Goal: Information Seeking & Learning: Check status

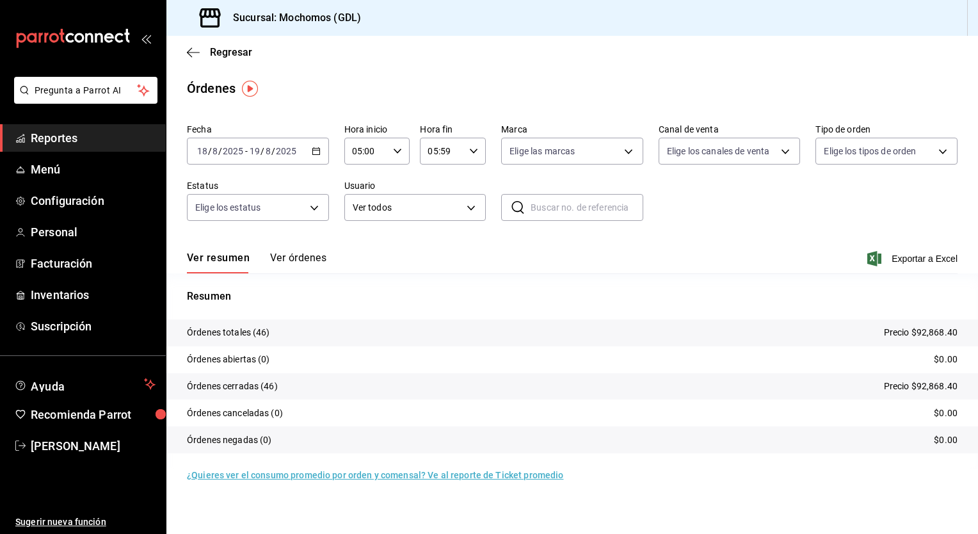
click at [735, 221] on div "Fecha 2025-08-18 18 / 8 / 2025 - 2025-08-19 19 / 8 / 2025 Hora inicio 05:00 Hor…" at bounding box center [572, 177] width 771 height 118
click at [629, 155] on body "Pregunta a Parrot AI Reportes Menú Configuración Personal Facturación Inventari…" at bounding box center [489, 267] width 978 height 534
click at [549, 237] on span "Mochomos (GDL)" at bounding box center [586, 243] width 101 height 13
type input "36c25d4a-7cb0-456c-a434-e981d54830bc"
checkbox input "true"
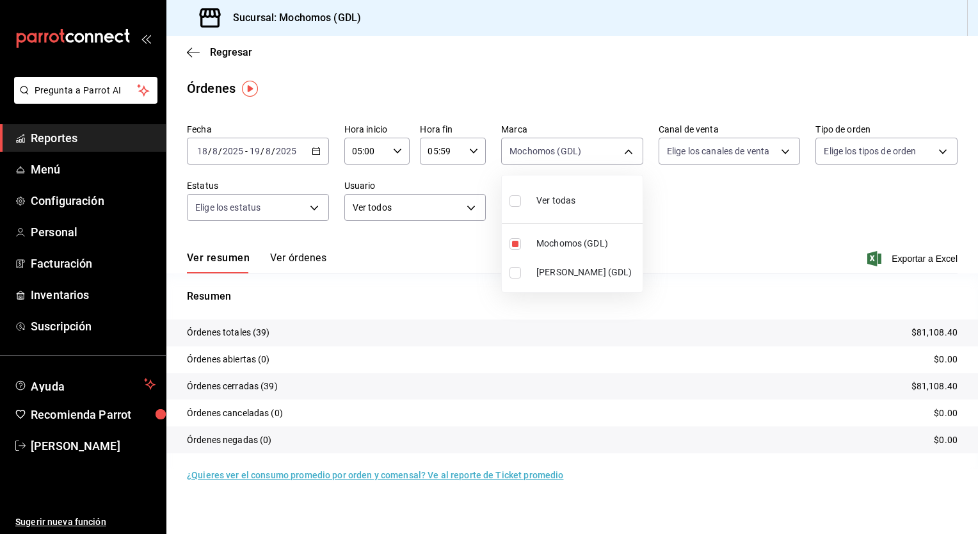
click at [319, 156] on div at bounding box center [489, 267] width 978 height 534
click at [319, 156] on div "2025-08-18 18 / 8 / 2025 - 2025-08-19 19 / 8 / 2025" at bounding box center [258, 151] width 142 height 27
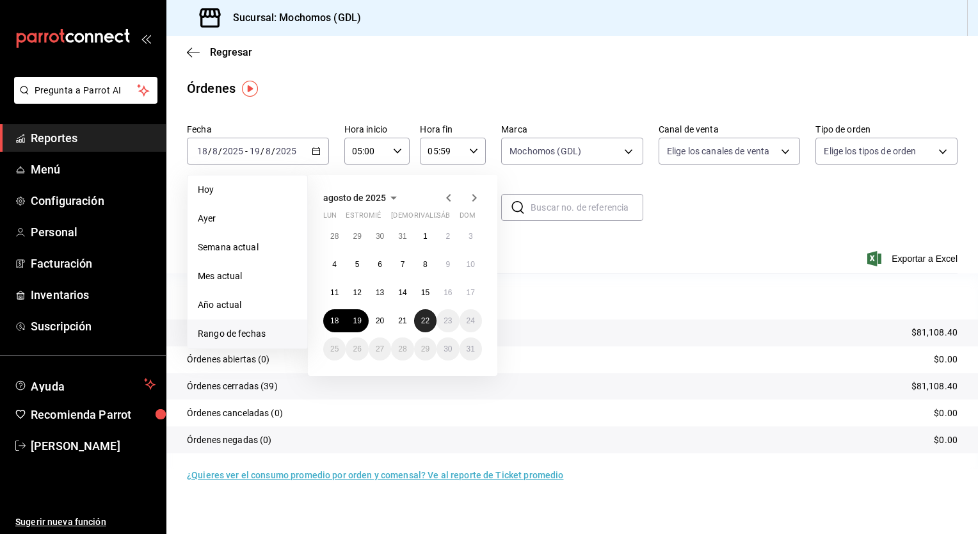
click at [415, 319] on button "22" at bounding box center [425, 320] width 22 height 23
click at [408, 319] on button "21" at bounding box center [402, 320] width 22 height 23
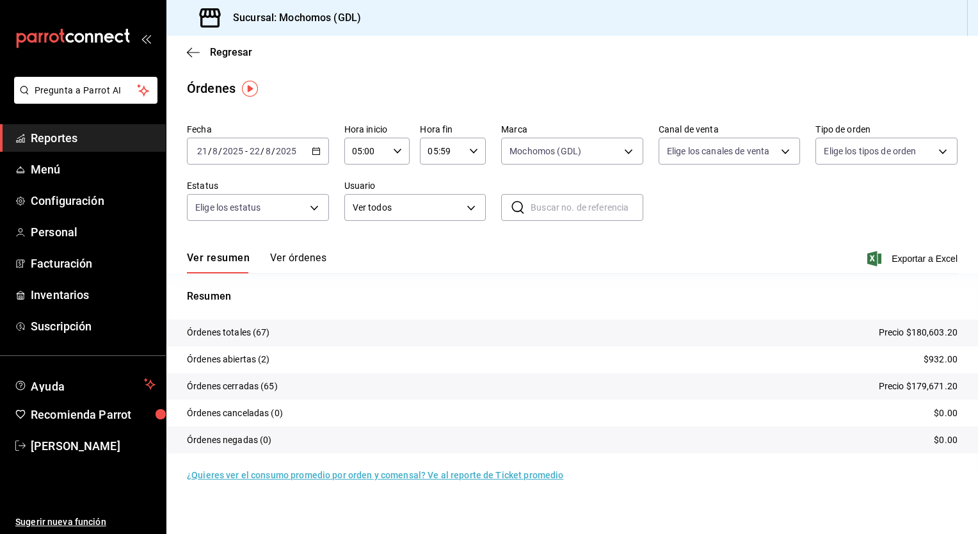
click at [938, 362] on p "$932.00" at bounding box center [941, 359] width 34 height 13
click at [933, 356] on p "$932.00" at bounding box center [941, 359] width 34 height 13
click at [554, 413] on tr "Órdenes canceladas (0) $0.00" at bounding box center [572, 412] width 812 height 27
click at [310, 260] on button "Ver órdenes" at bounding box center [298, 263] width 56 height 22
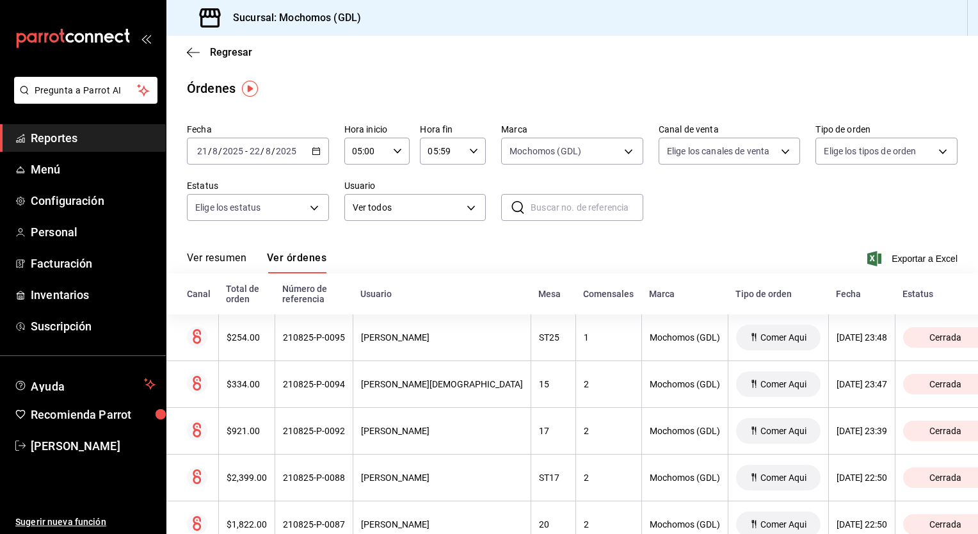
click at [895, 305] on th "Estatus" at bounding box center [951, 293] width 113 height 41
click at [903, 297] on div "Estatus" at bounding box center [945, 294] width 85 height 10
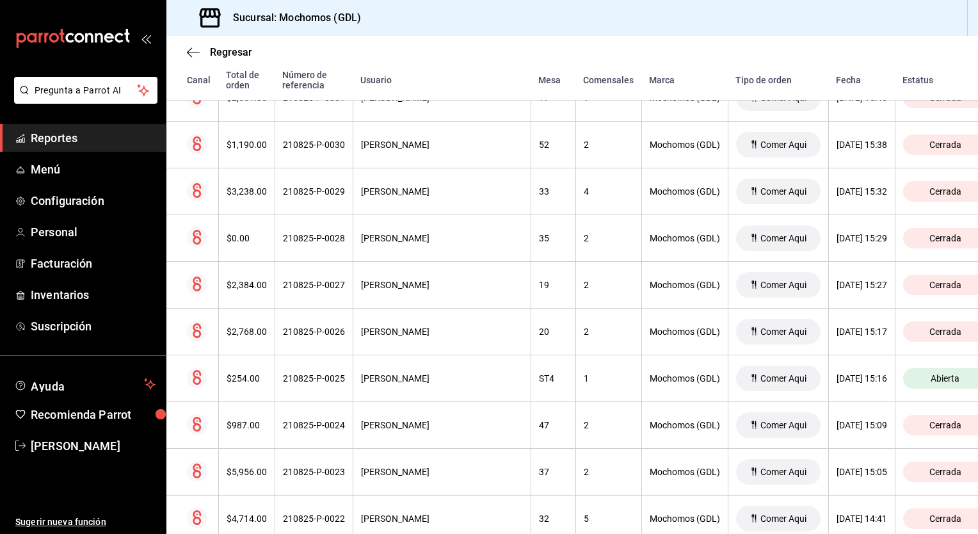
scroll to position [2366, 0]
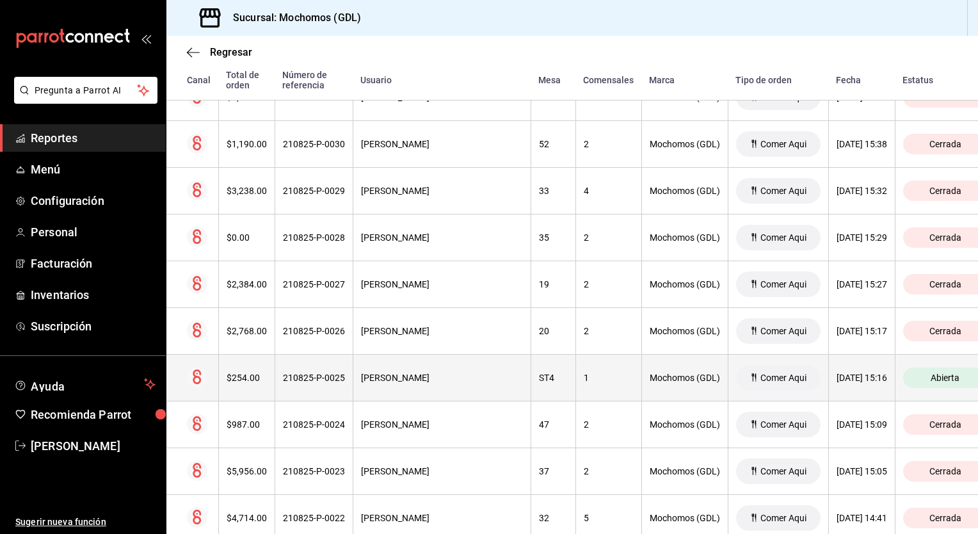
click at [926, 373] on span "Abierta" at bounding box center [945, 378] width 39 height 10
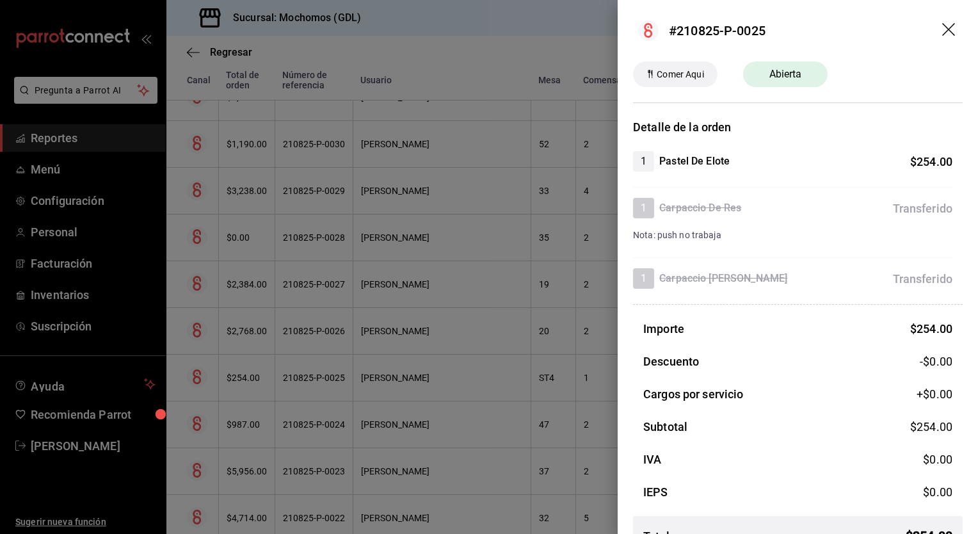
click at [945, 31] on icon "arrastrar" at bounding box center [949, 30] width 15 height 15
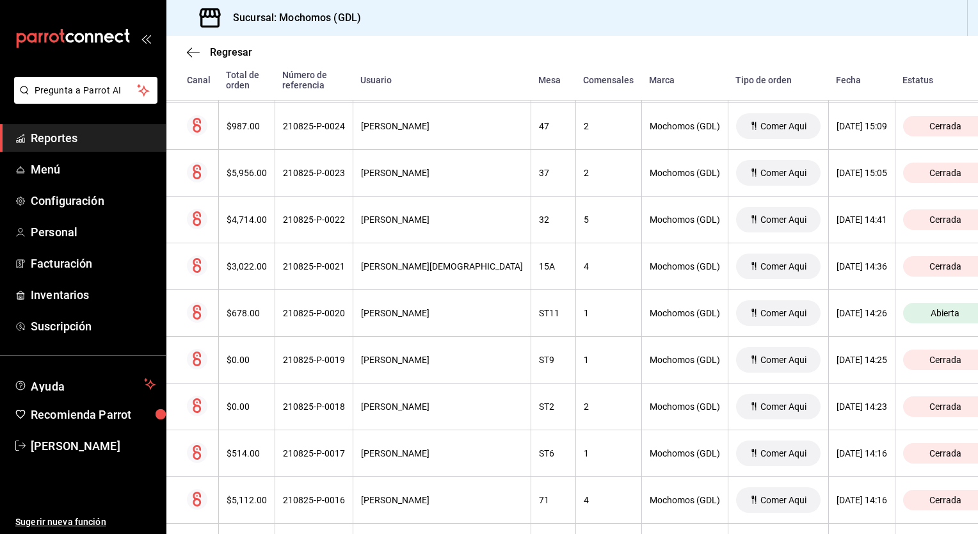
scroll to position [2663, 0]
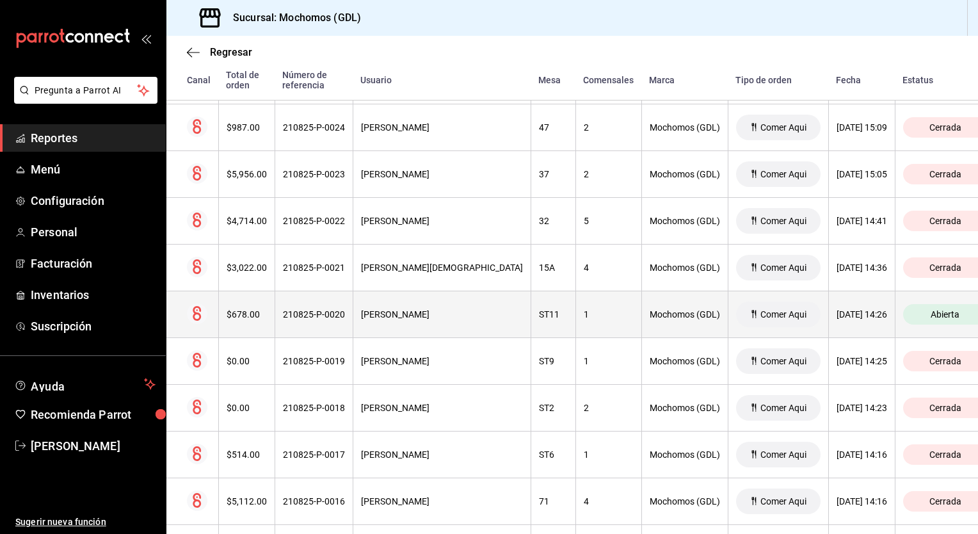
click at [926, 309] on span "Abierta" at bounding box center [945, 314] width 39 height 10
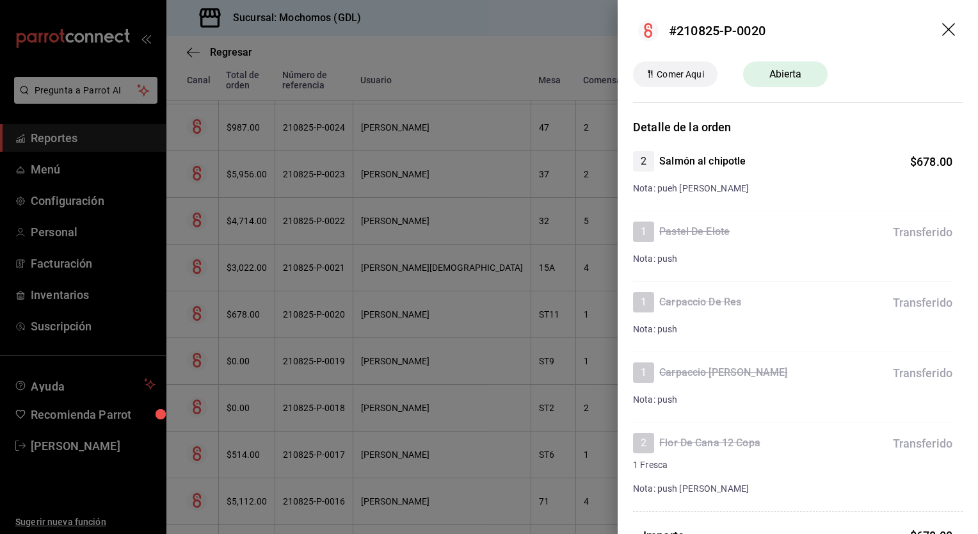
click at [942, 31] on icon "arrastrar" at bounding box center [949, 30] width 15 height 15
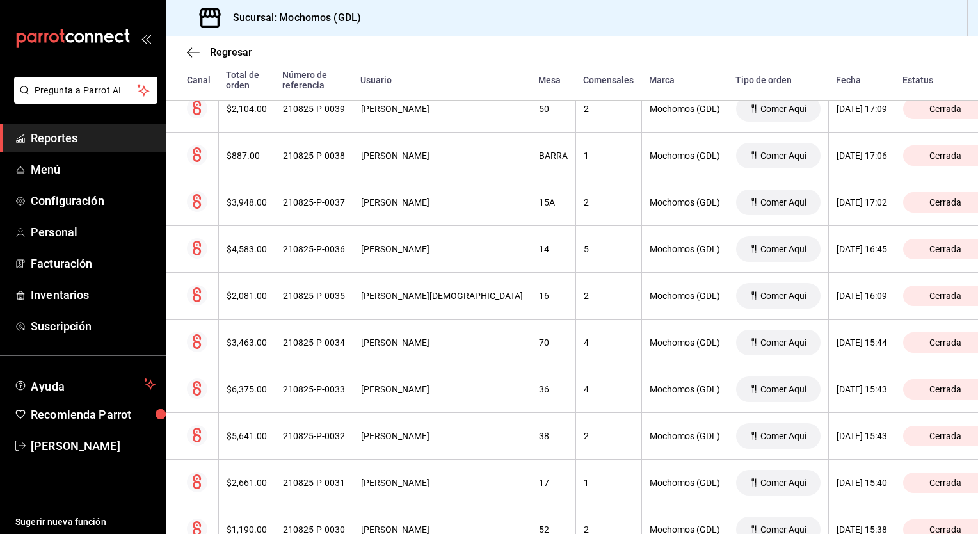
scroll to position [1651, 0]
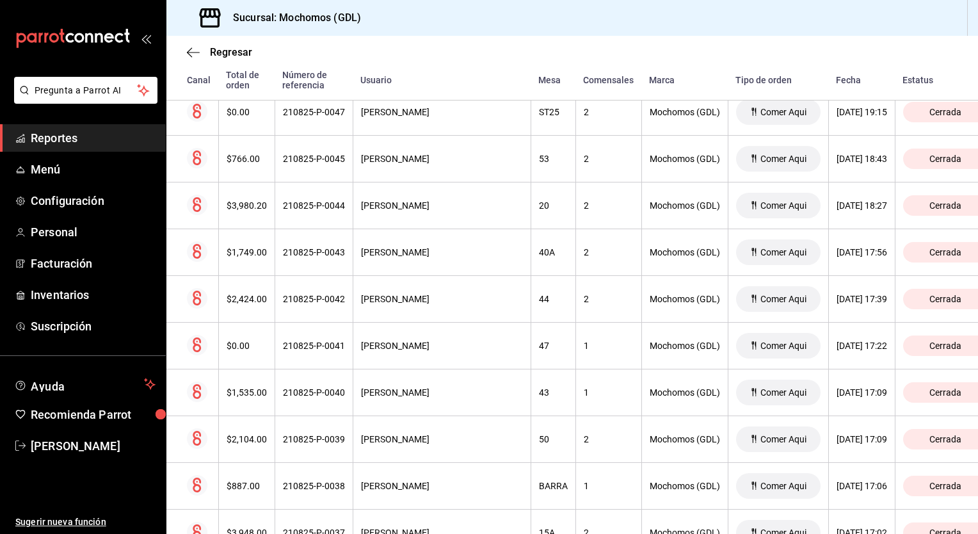
click at [185, 52] on div "Regresar" at bounding box center [572, 52] width 812 height 33
click at [188, 53] on icon "button" at bounding box center [189, 52] width 5 height 10
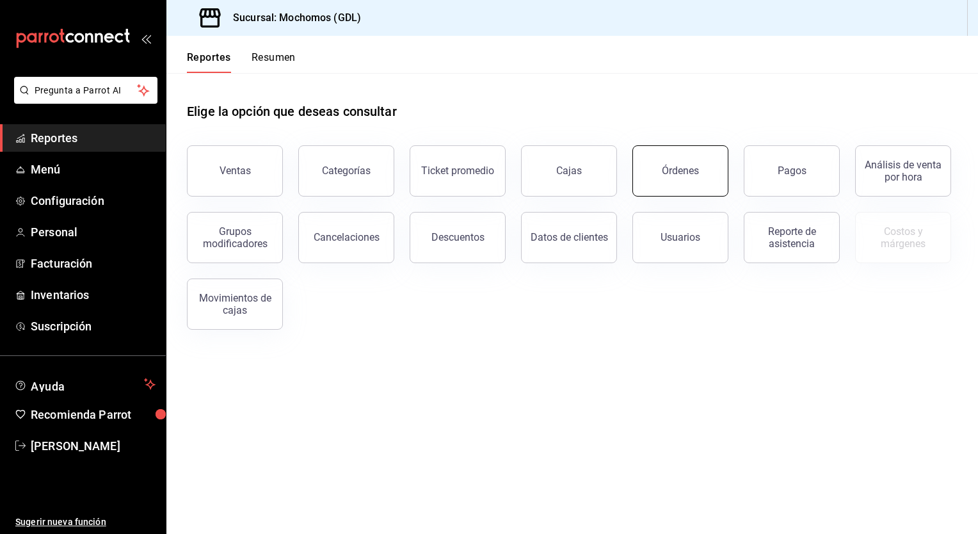
click at [682, 181] on button "Órdenes" at bounding box center [680, 170] width 96 height 51
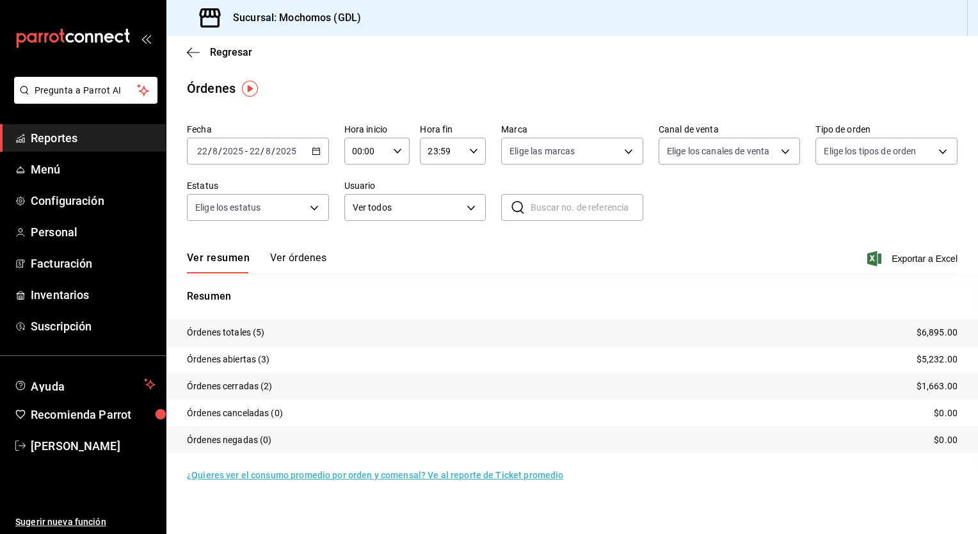
click at [317, 156] on div "2025-08-22 22 / 8 / 2025 - 2025-08-22 22 / 8 / 2025" at bounding box center [258, 151] width 142 height 27
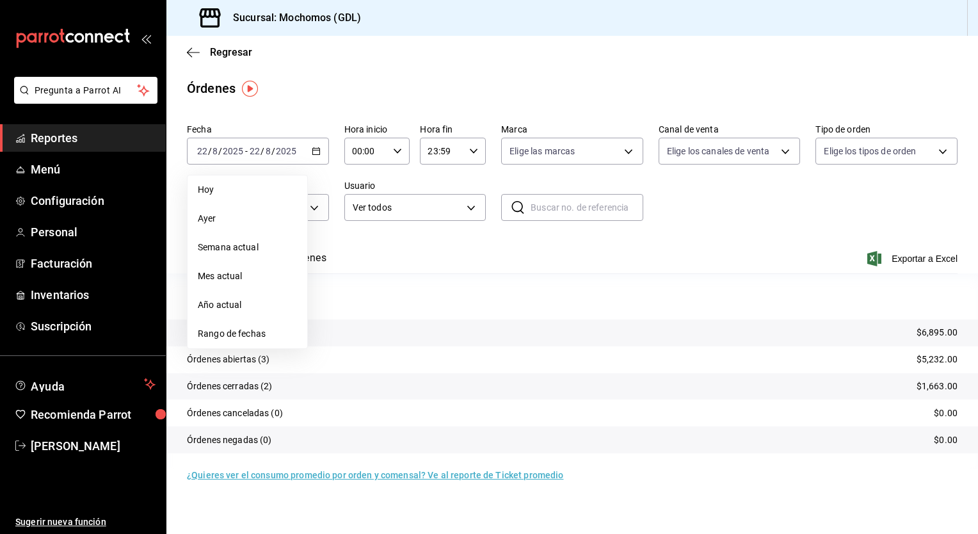
click at [228, 328] on span "Rango de fechas" at bounding box center [247, 333] width 99 height 13
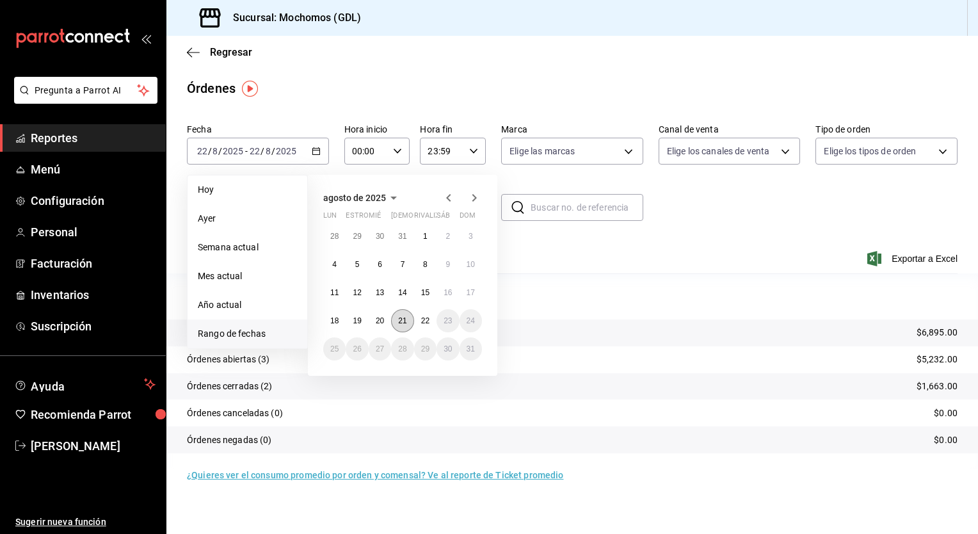
click at [399, 320] on abbr "21" at bounding box center [402, 320] width 8 height 9
click at [417, 321] on button "22" at bounding box center [425, 320] width 22 height 23
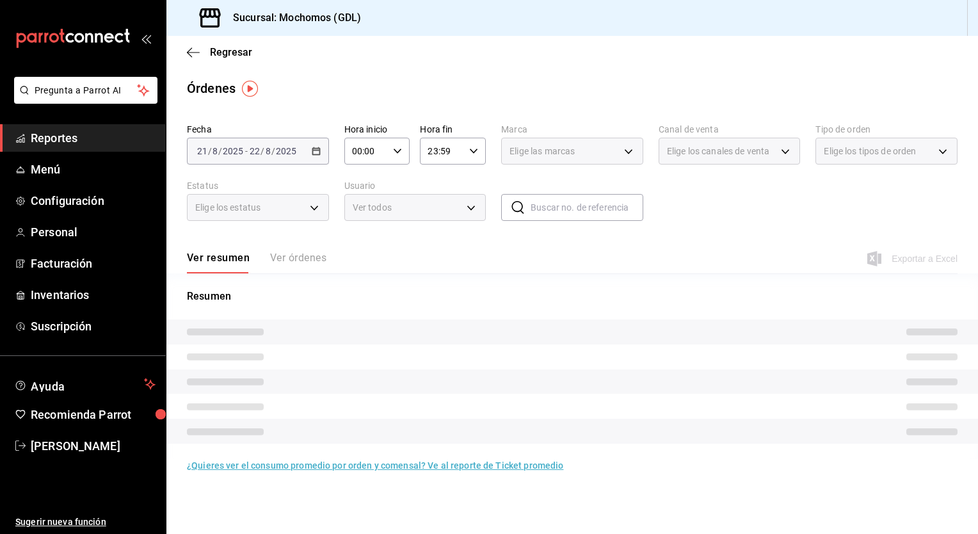
click at [648, 284] on div "Resumen" at bounding box center [572, 366] width 812 height 186
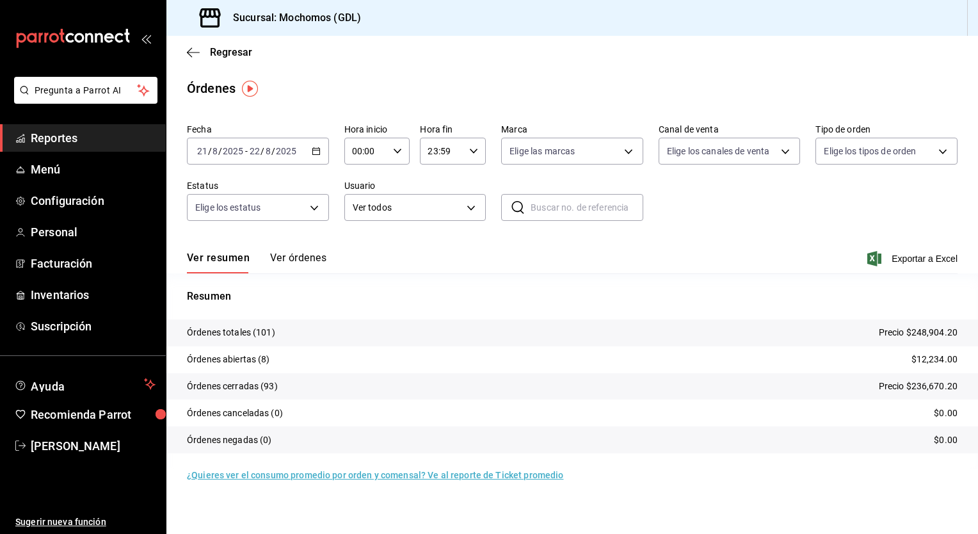
click at [394, 153] on icon "button" at bounding box center [397, 151] width 9 height 9
click at [360, 245] on span "05" at bounding box center [361, 240] width 13 height 10
type input "05:00"
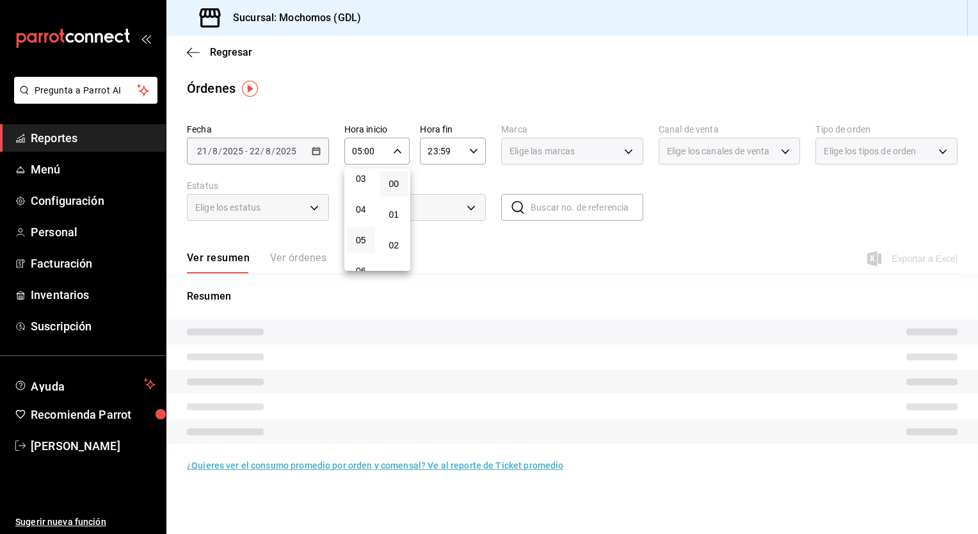
click at [507, 250] on div at bounding box center [489, 267] width 978 height 534
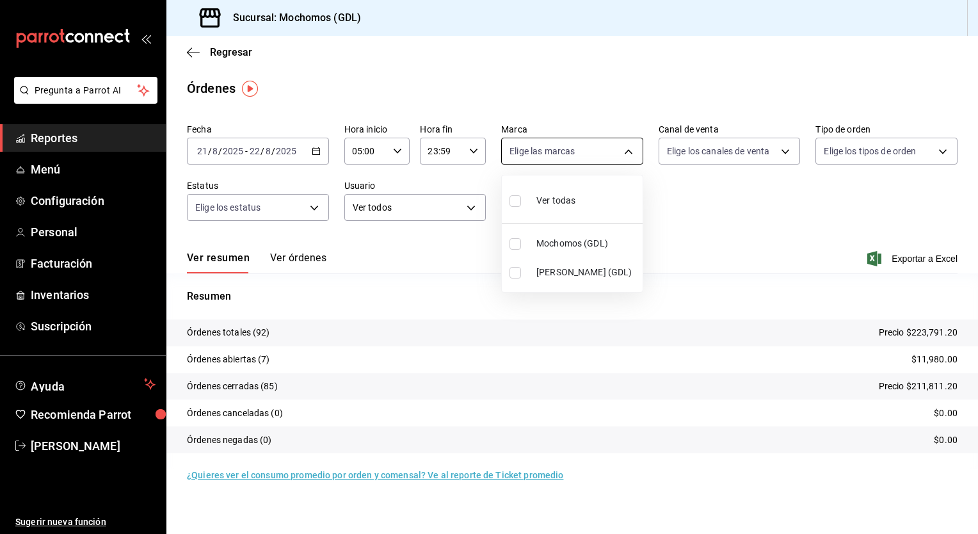
click at [630, 149] on body "Pregunta a Parrot AI Reportes Menú Configuración Personal Facturación Inventari…" at bounding box center [489, 267] width 978 height 534
click at [561, 238] on span "Mochomos (GDL)" at bounding box center [586, 243] width 101 height 13
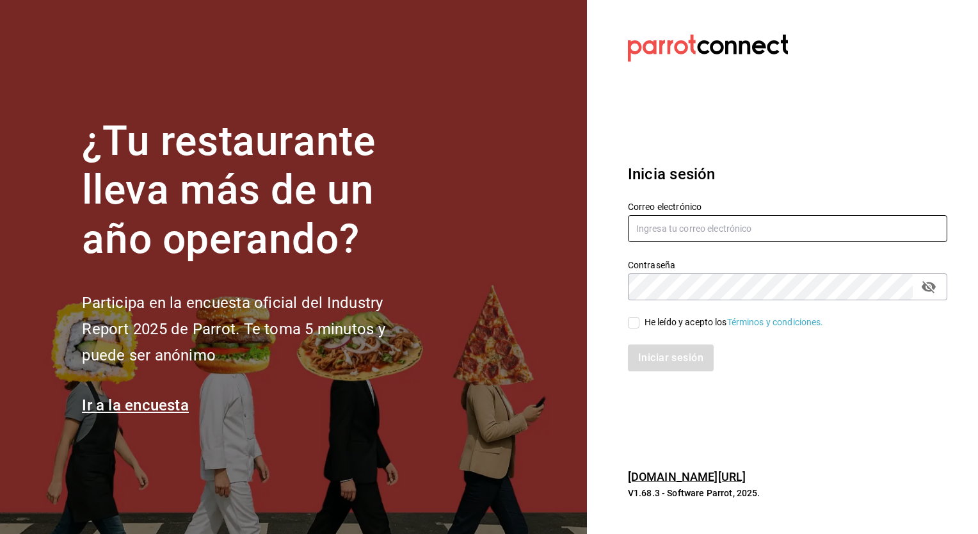
type input "[EMAIL_ADDRESS][PERSON_NAME][DOMAIN_NAME]"
click at [634, 325] on input "He leído y acepto los Términos y condiciones." at bounding box center [634, 323] width 12 height 12
checkbox input "true"
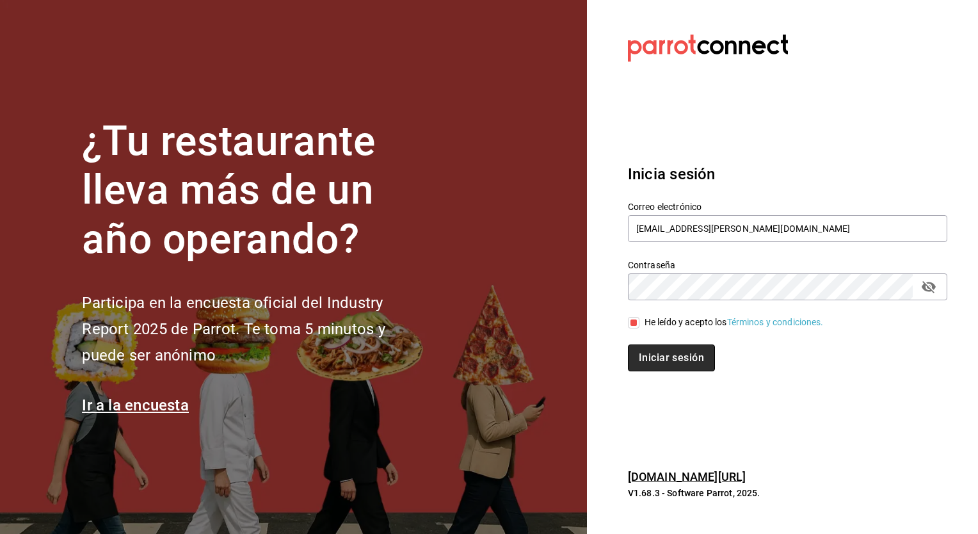
click at [653, 353] on button "Iniciar sesión" at bounding box center [671, 357] width 87 height 27
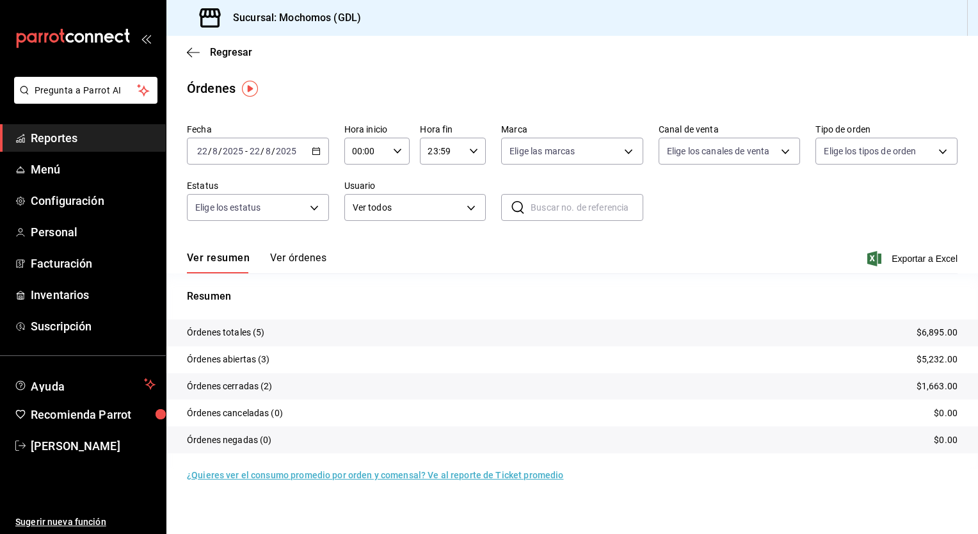
click at [317, 159] on div "2025-08-22 22 / 8 / 2025 - 2025-08-22 22 / 8 / 2025" at bounding box center [258, 151] width 142 height 27
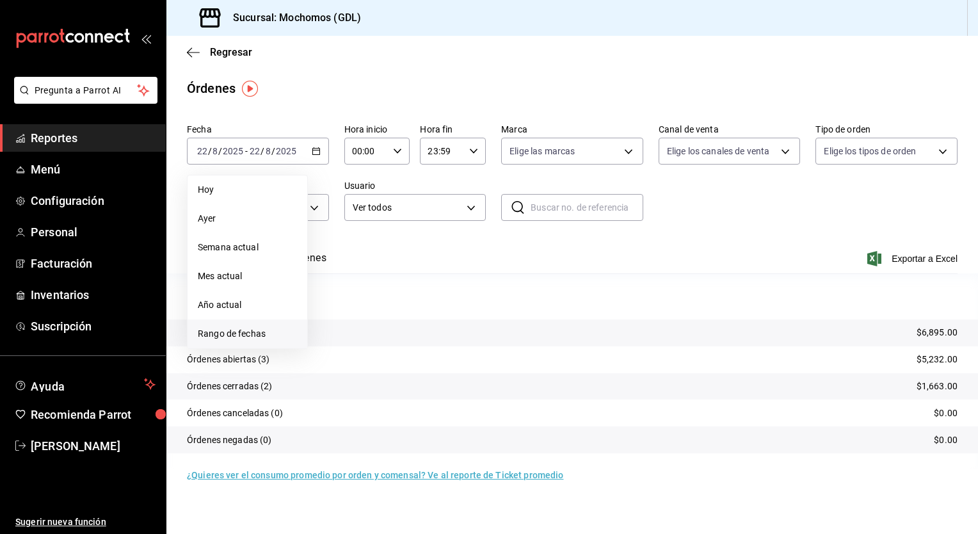
click at [241, 330] on span "Rango de fechas" at bounding box center [247, 333] width 99 height 13
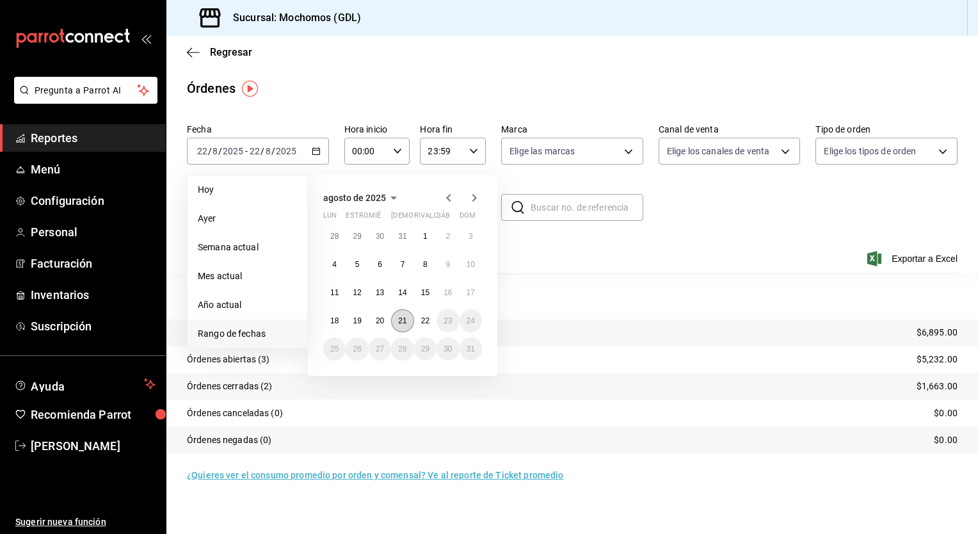
click at [408, 321] on button "21" at bounding box center [402, 320] width 22 height 23
click at [428, 321] on abbr "22" at bounding box center [425, 320] width 8 height 9
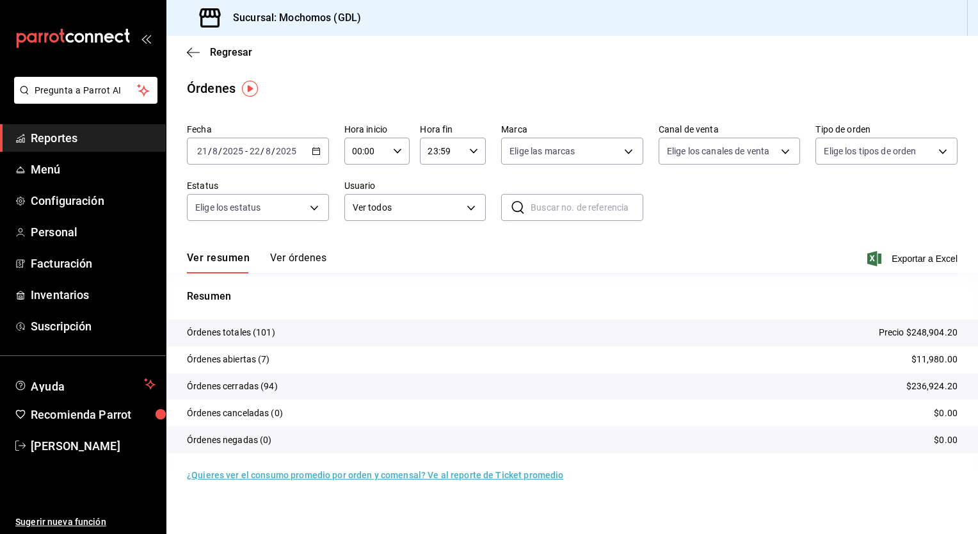
click at [542, 252] on div "Ver resumen Ver órdenes Exportar a Excel" at bounding box center [572, 254] width 771 height 37
click at [401, 148] on icon "button" at bounding box center [397, 151] width 9 height 9
click at [368, 195] on button "05" at bounding box center [361, 190] width 28 height 26
type input "05:00"
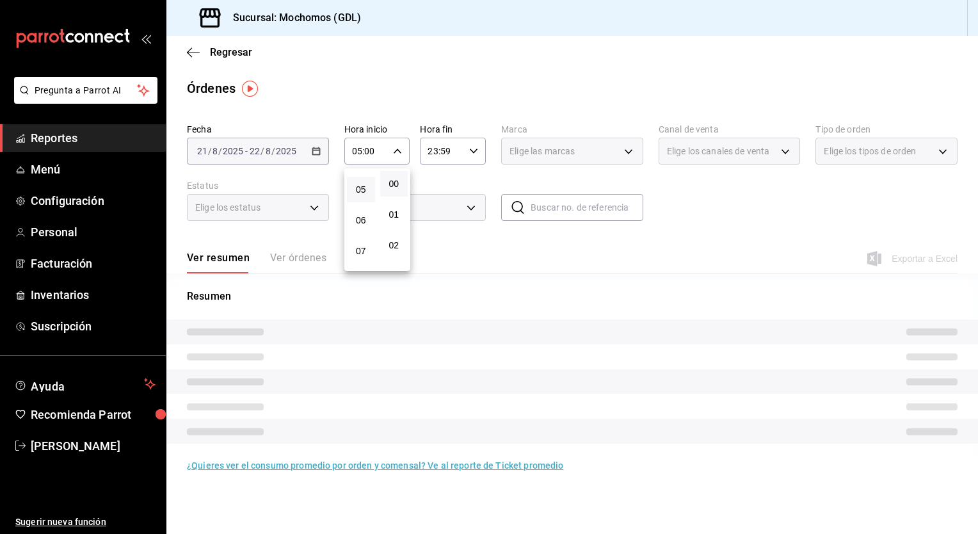
click at [469, 278] on div at bounding box center [489, 267] width 978 height 534
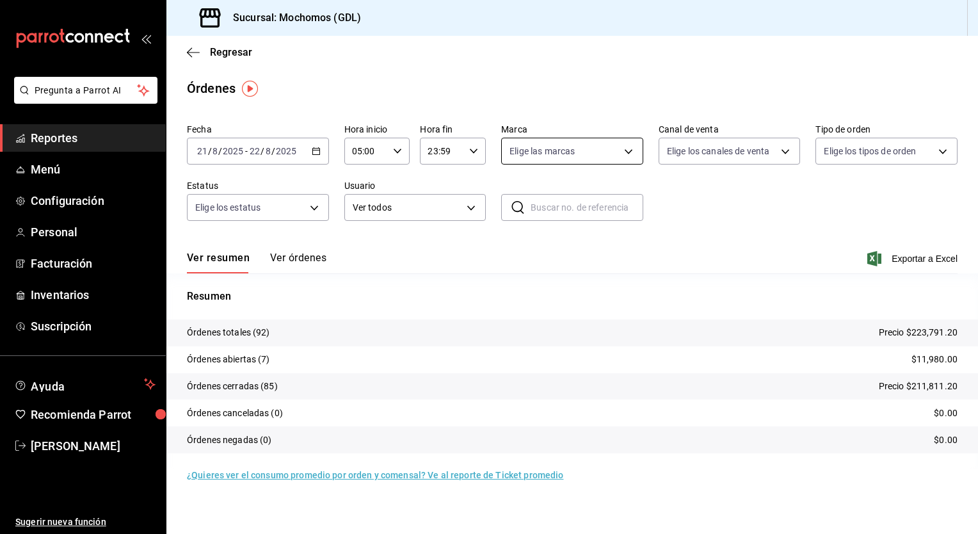
click at [629, 144] on body "Pregunta a Parrot AI Reportes Menú Configuración Personal Facturación Inventari…" at bounding box center [489, 267] width 978 height 534
click at [568, 247] on span "Mochomos (GDL)" at bounding box center [586, 243] width 101 height 13
type input "36c25d4a-7cb0-456c-a434-e981d54830bc"
checkbox input "true"
click at [314, 153] on div at bounding box center [489, 267] width 978 height 534
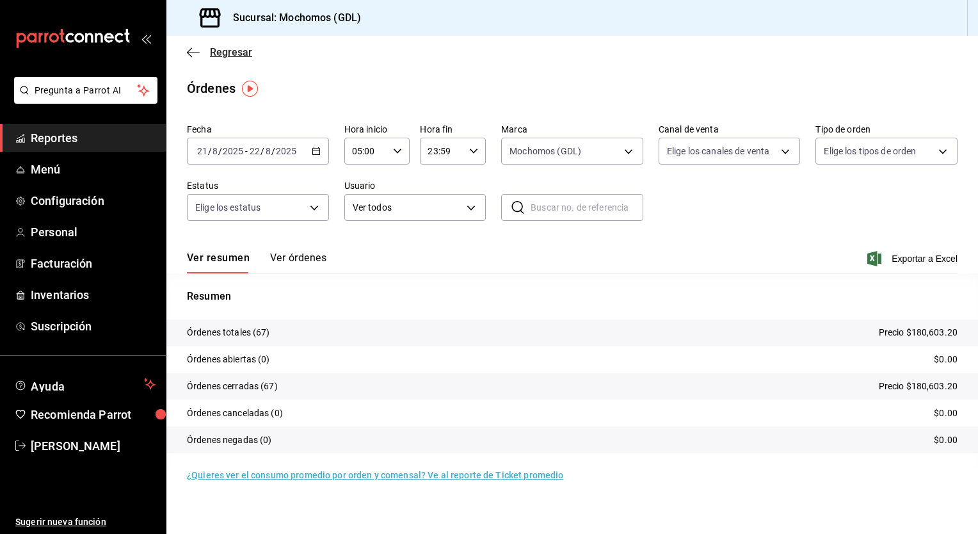
click at [191, 49] on icon "button" at bounding box center [193, 53] width 13 height 12
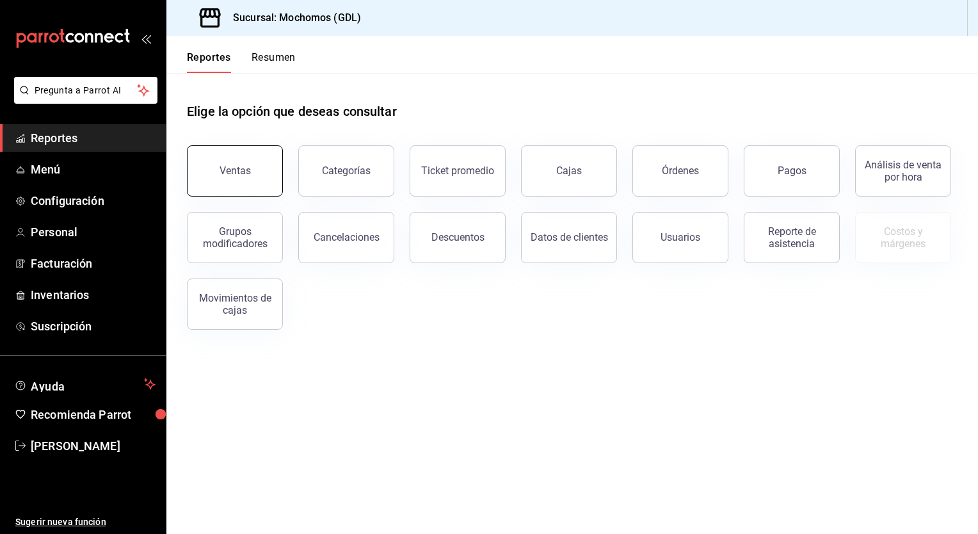
click at [265, 189] on button "Ventas" at bounding box center [235, 170] width 96 height 51
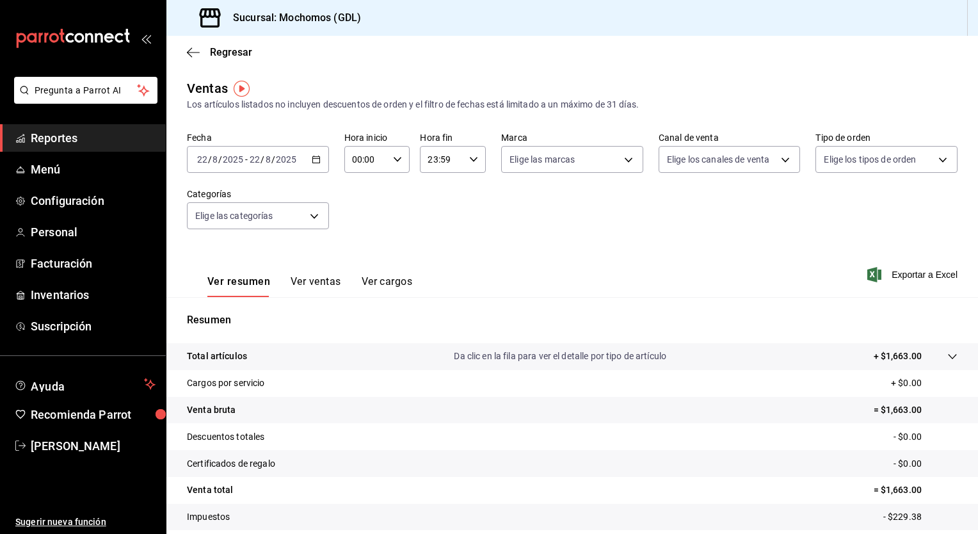
click at [320, 159] on div "2025-08-22 22 / 8 / 2025 - 2025-08-22 22 / 8 / 2025" at bounding box center [258, 159] width 142 height 27
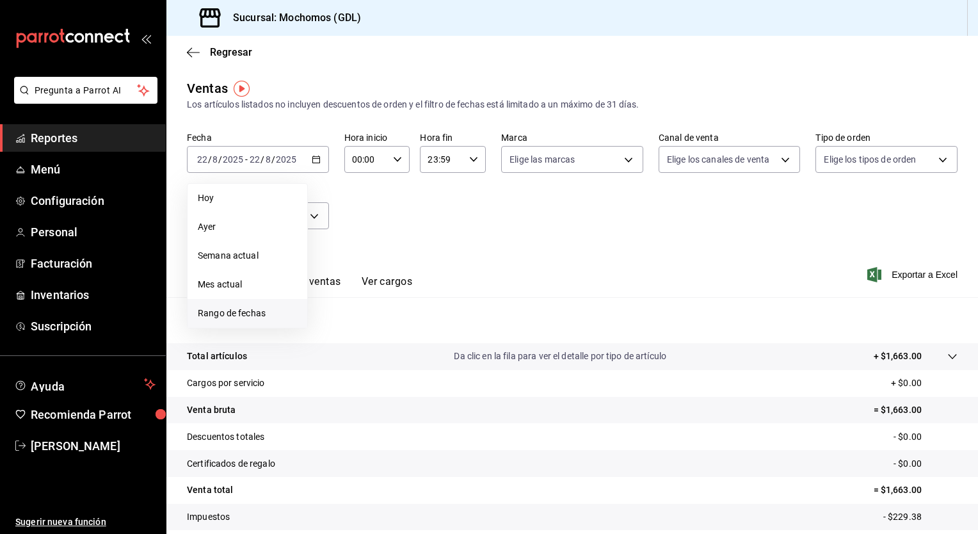
click at [253, 314] on span "Rango de fechas" at bounding box center [247, 313] width 99 height 13
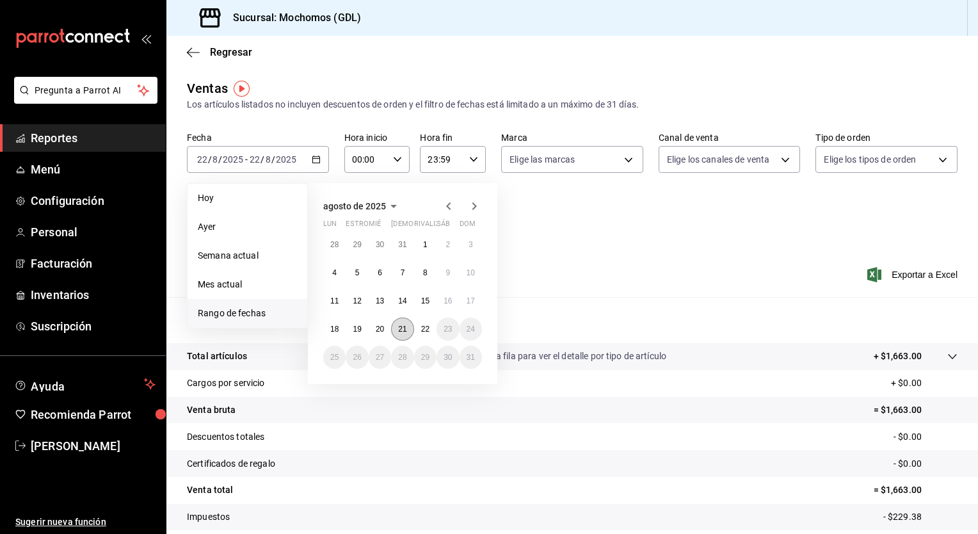
click at [403, 330] on abbr "21" at bounding box center [402, 329] width 8 height 9
click at [417, 330] on button "22" at bounding box center [425, 328] width 22 height 23
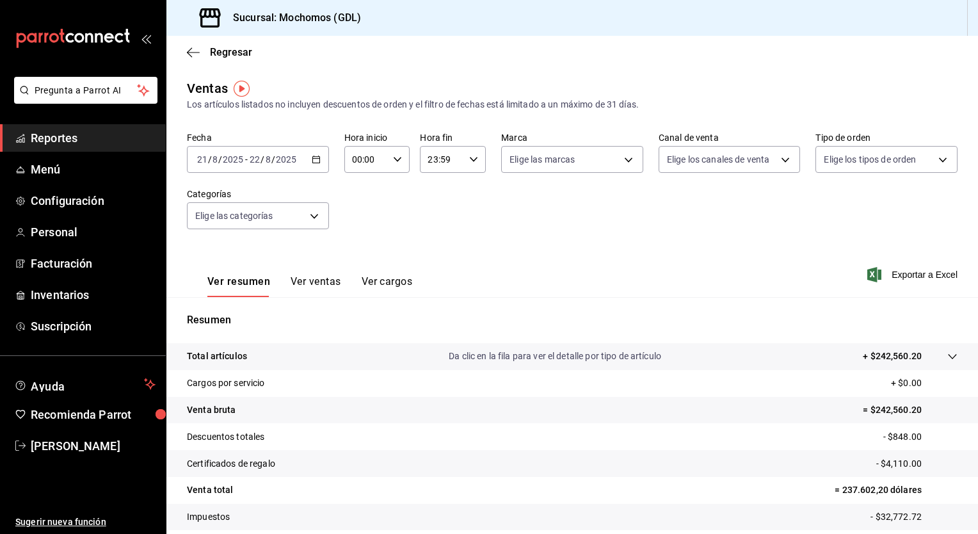
click at [393, 162] on icon "button" at bounding box center [397, 159] width 9 height 9
click at [361, 237] on span "05" at bounding box center [359, 233] width 12 height 10
type input "05:00"
click at [539, 265] on div at bounding box center [489, 267] width 978 height 534
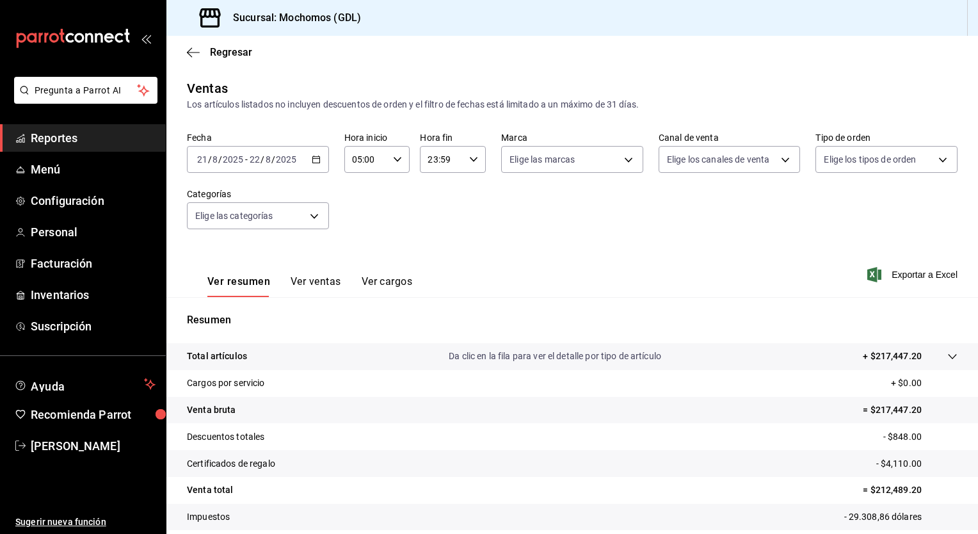
scroll to position [79, 0]
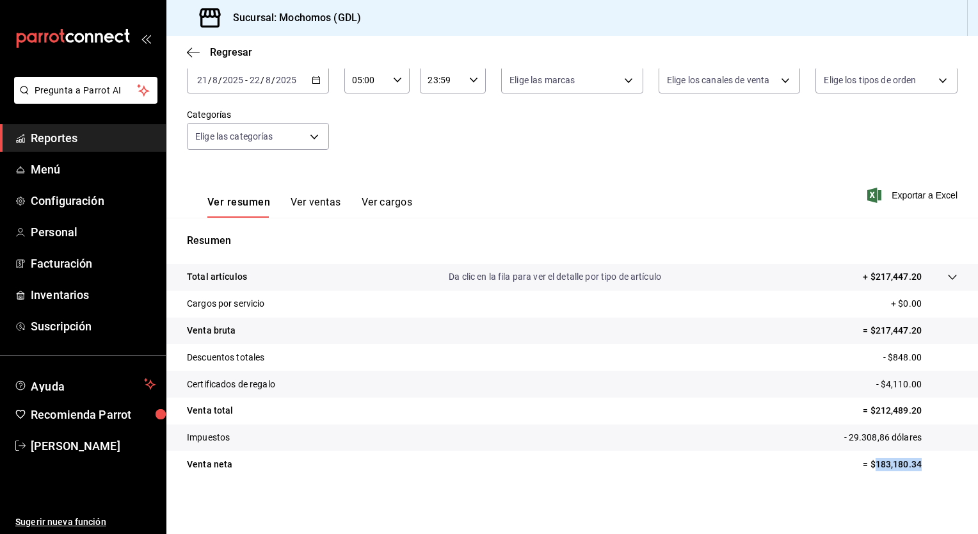
drag, startPoint x: 865, startPoint y: 463, endPoint x: 924, endPoint y: 469, distance: 59.1
click at [924, 469] on p "= $183,180.34" at bounding box center [910, 464] width 95 height 13
copy p "183,180.34"
click at [699, 352] on tr "Descuentos totales - $848.00" at bounding box center [572, 357] width 812 height 27
click at [625, 81] on body "Pregunta a Parrot AI Reportes Menú Configuración Personal Facturación Inventari…" at bounding box center [489, 267] width 978 height 534
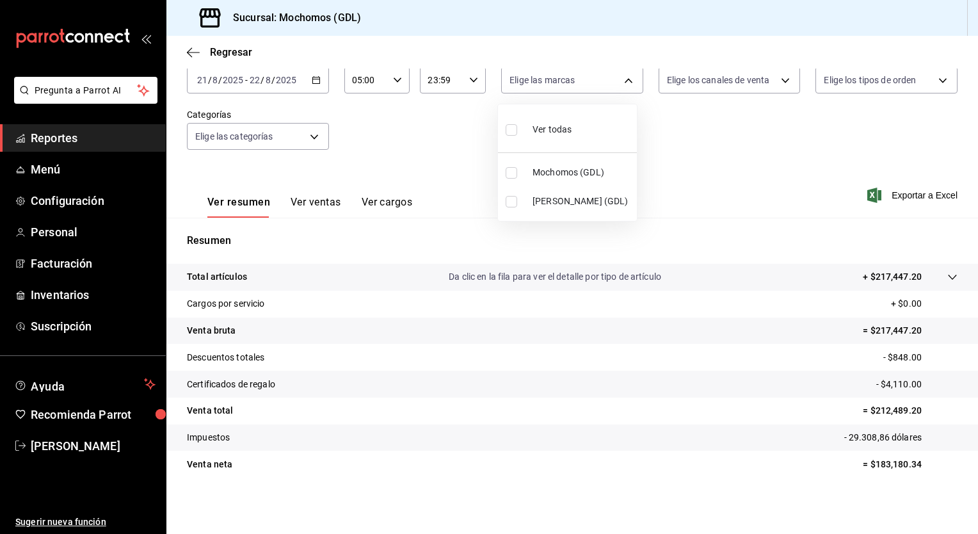
click at [545, 181] on li "Mochomos (GDL)" at bounding box center [567, 172] width 139 height 29
type input "36c25d4a-7cb0-456c-a434-e981d54830bc"
checkbox input "true"
click at [871, 463] on div at bounding box center [489, 267] width 978 height 534
drag, startPoint x: 867, startPoint y: 465, endPoint x: 911, endPoint y: 467, distance: 44.8
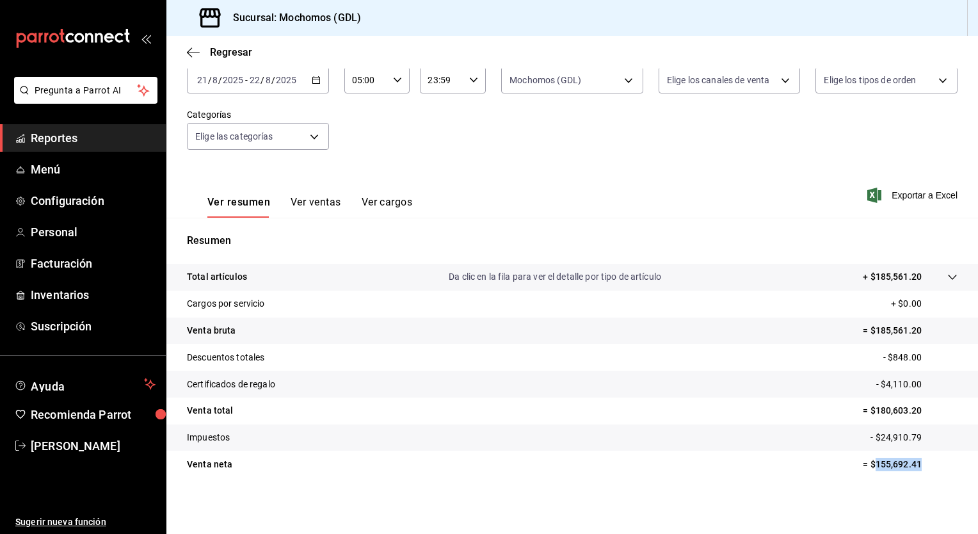
click at [911, 467] on p "= $155,692.41" at bounding box center [910, 464] width 95 height 13
copy p "155,692.41"
